Goal: Task Accomplishment & Management: Manage account settings

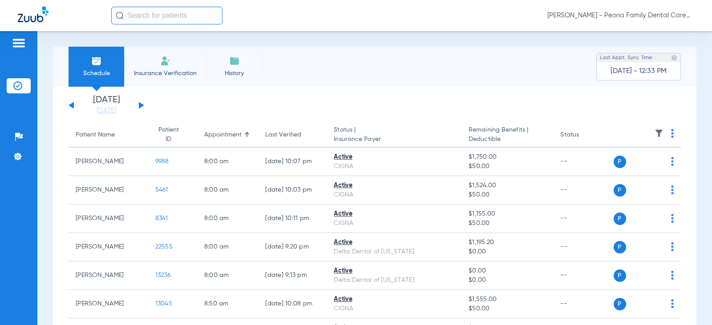
click at [139, 104] on button at bounding box center [141, 105] width 5 height 7
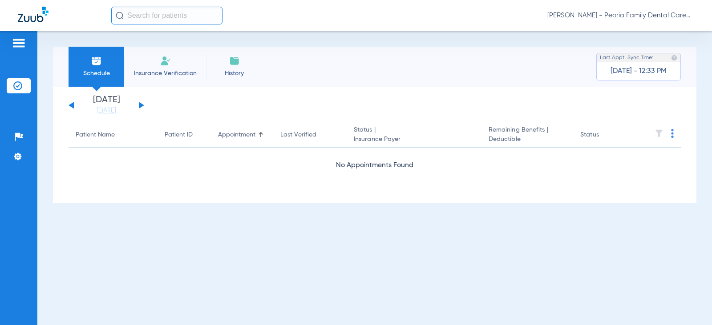
click at [139, 104] on button at bounding box center [141, 105] width 5 height 7
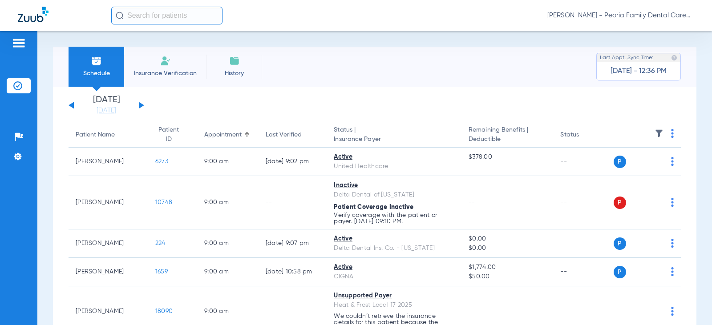
click at [618, 18] on span "[PERSON_NAME] - Peoria Family Dental Care" at bounding box center [620, 15] width 147 height 9
click at [655, 28] on button "Log out" at bounding box center [668, 32] width 49 height 18
